Goal: Check status

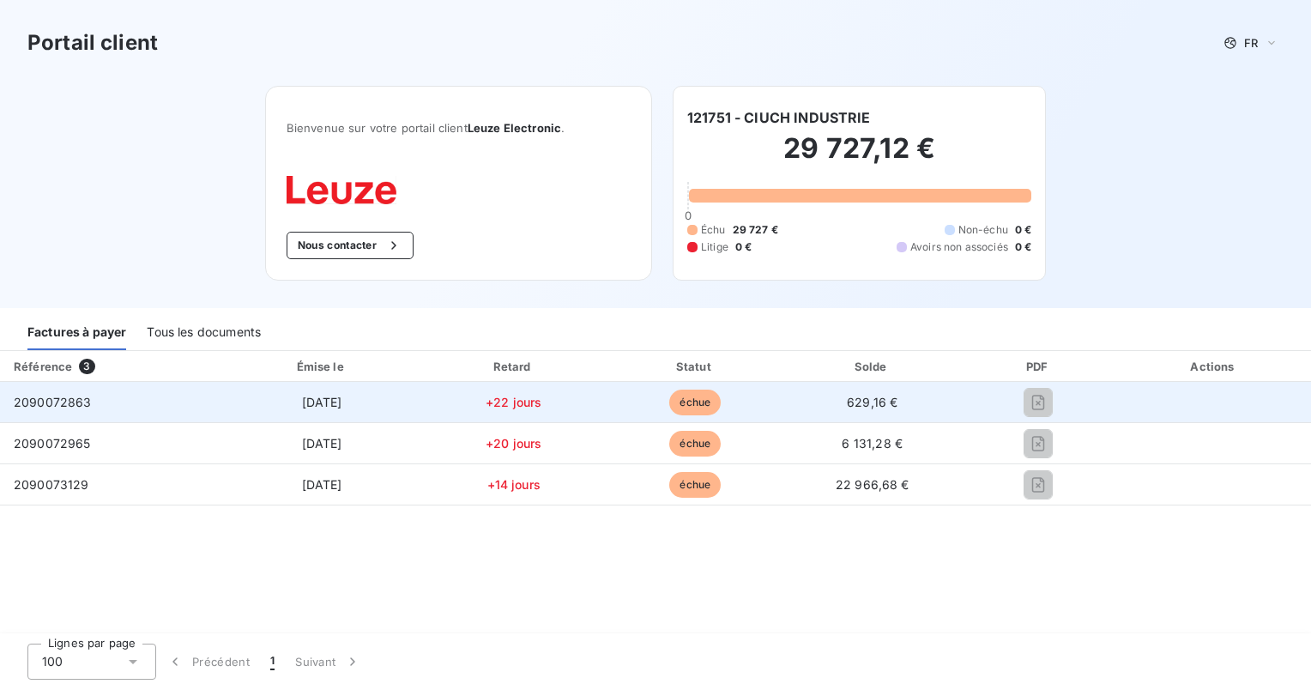
click at [487, 393] on td "+22 jours" at bounding box center [514, 402] width 184 height 41
click at [302, 403] on span "[DATE]" at bounding box center [322, 402] width 40 height 15
click at [53, 397] on span "2090072863" at bounding box center [53, 402] width 78 height 15
click at [69, 402] on span "2090072863" at bounding box center [53, 402] width 78 height 15
click at [329, 405] on span "[DATE]" at bounding box center [322, 402] width 40 height 15
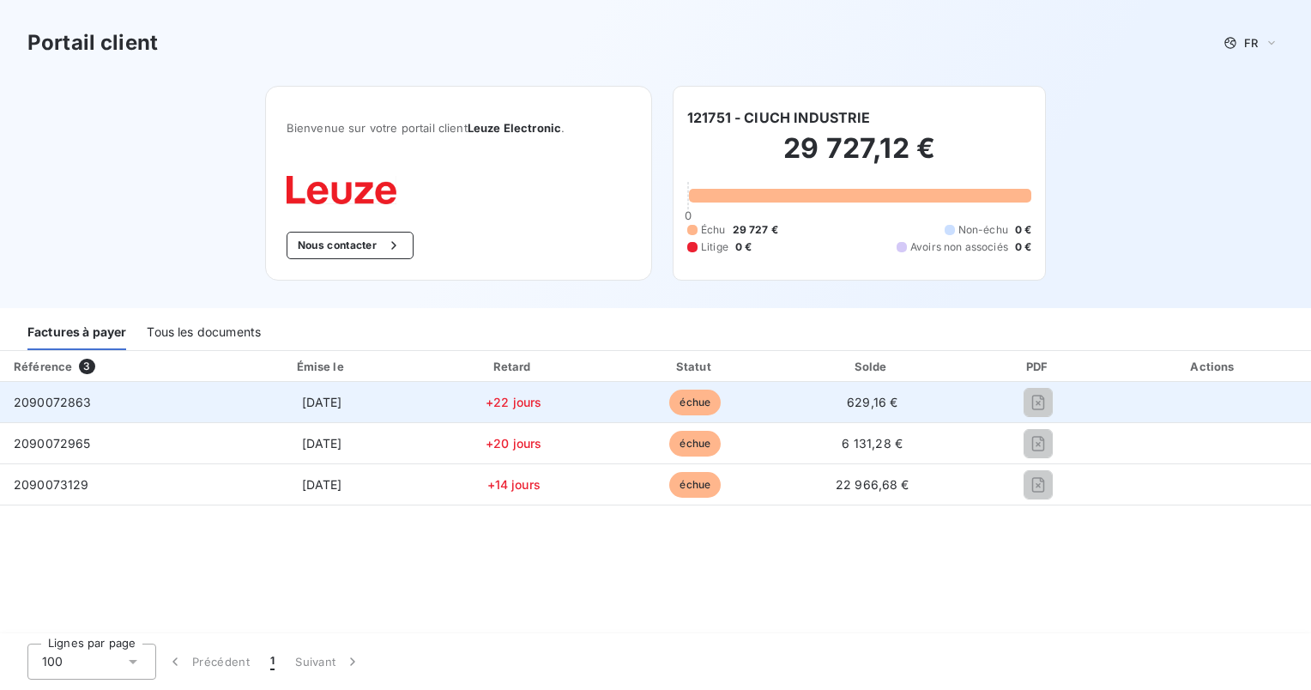
drag, startPoint x: 507, startPoint y: 400, endPoint x: 604, endPoint y: 409, distance: 97.4
click at [508, 400] on span "+22 jours" at bounding box center [514, 402] width 56 height 15
click at [689, 397] on span "échue" at bounding box center [694, 403] width 51 height 26
click at [859, 395] on span "629,16 €" at bounding box center [872, 402] width 51 height 15
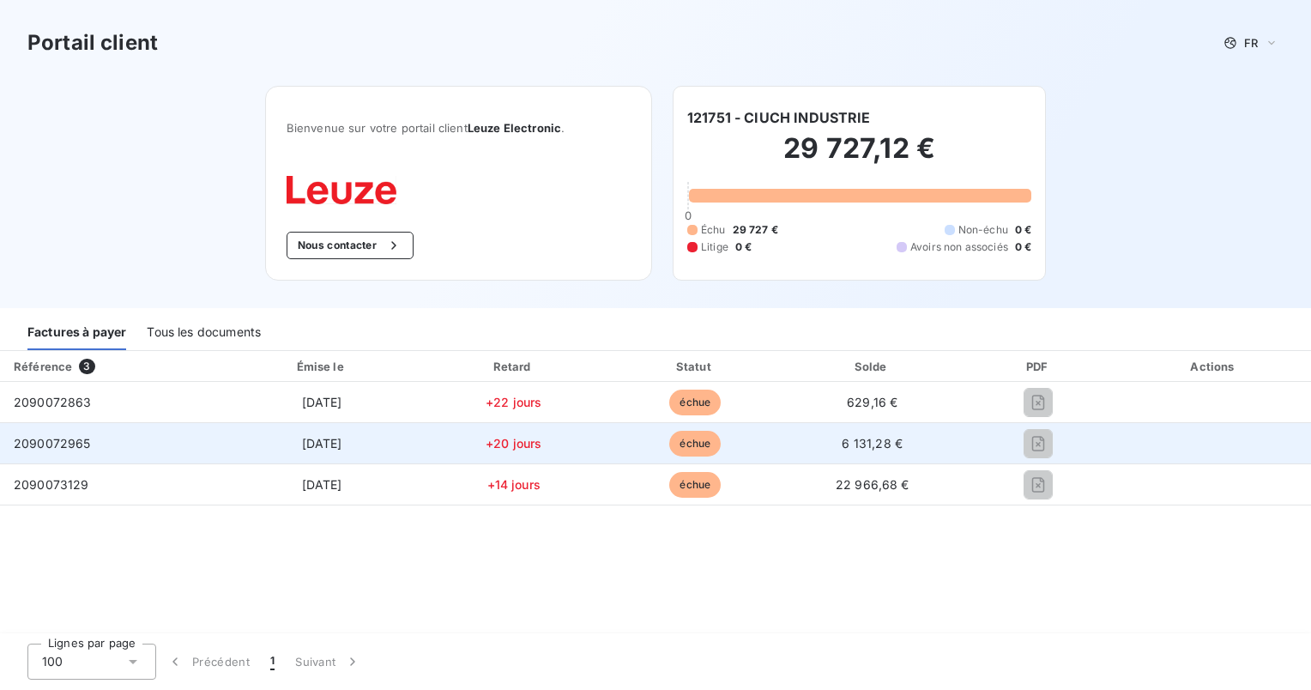
click at [38, 445] on span "2090072965" at bounding box center [52, 443] width 77 height 15
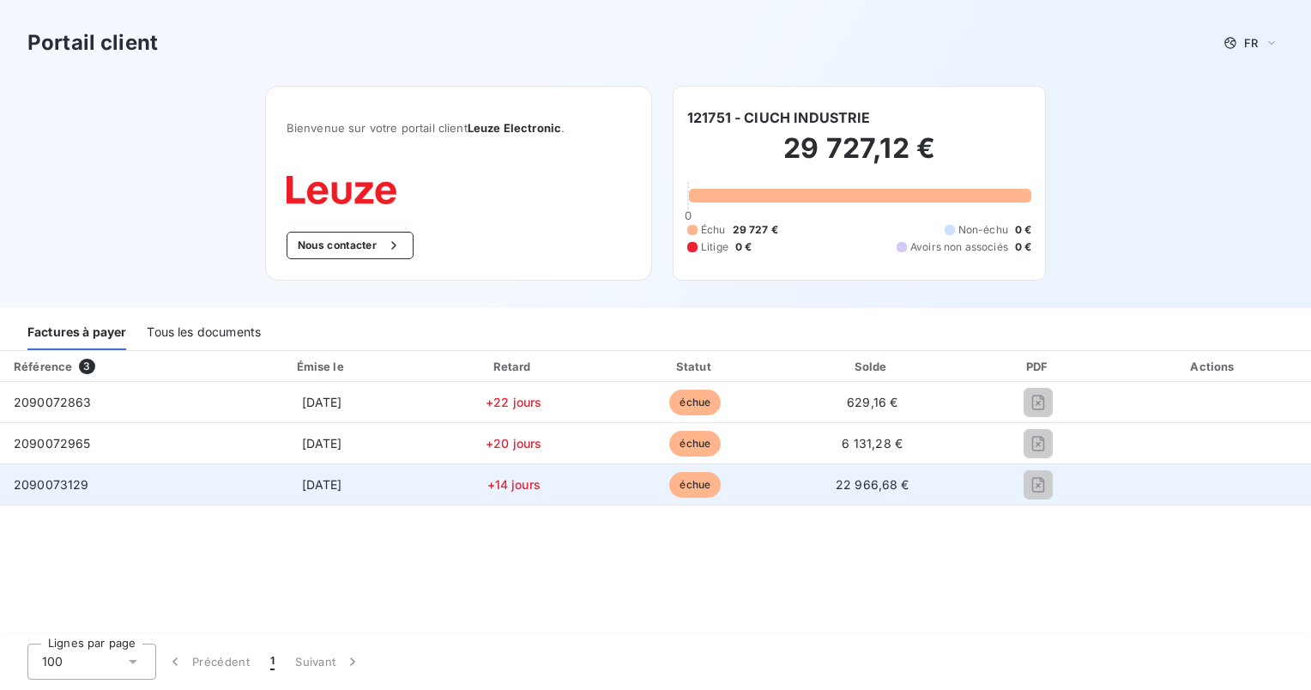
click at [45, 491] on span "2090073129" at bounding box center [52, 484] width 76 height 15
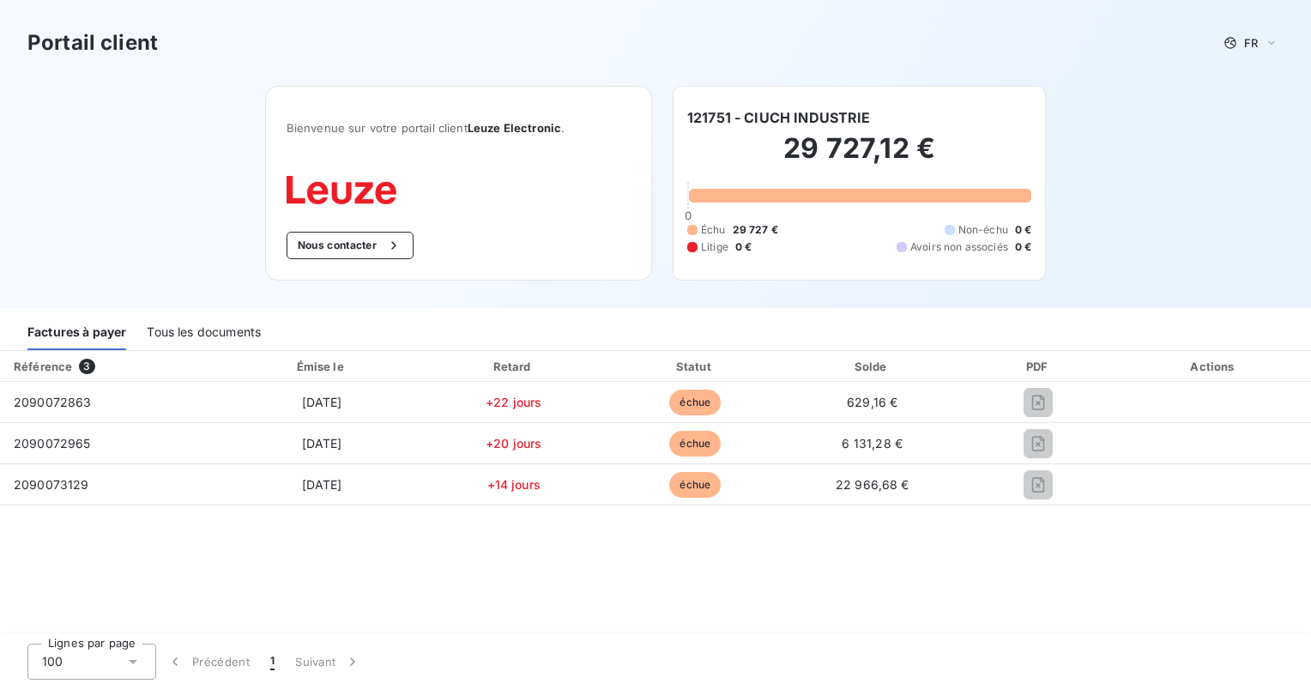
click at [182, 336] on div "Tous les documents" at bounding box center [204, 332] width 114 height 36
